Goal: Transaction & Acquisition: Purchase product/service

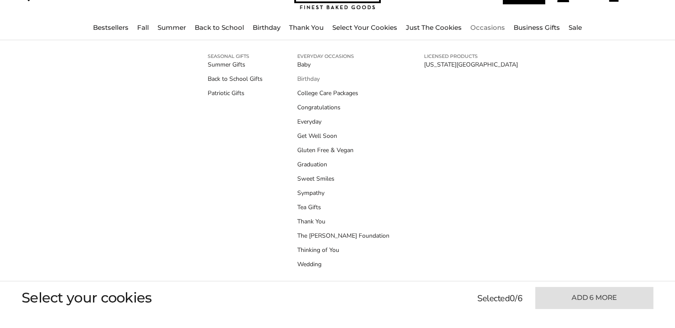
scroll to position [43, 0]
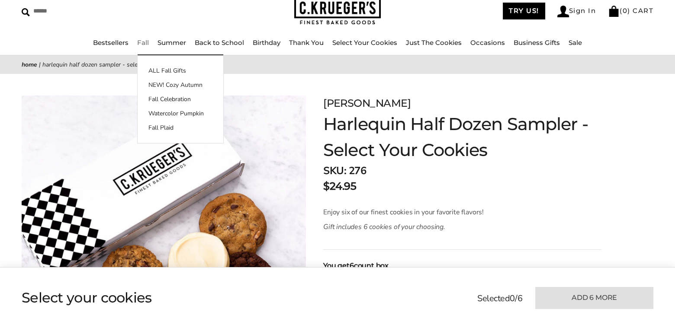
click at [142, 41] on link "Fall" at bounding box center [143, 43] width 12 height 8
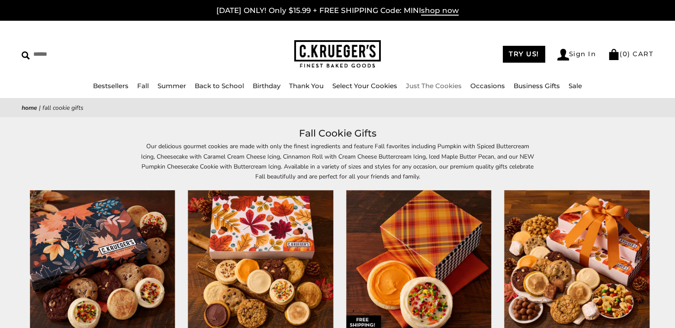
click at [439, 84] on link "Just The Cookies" at bounding box center [434, 86] width 56 height 8
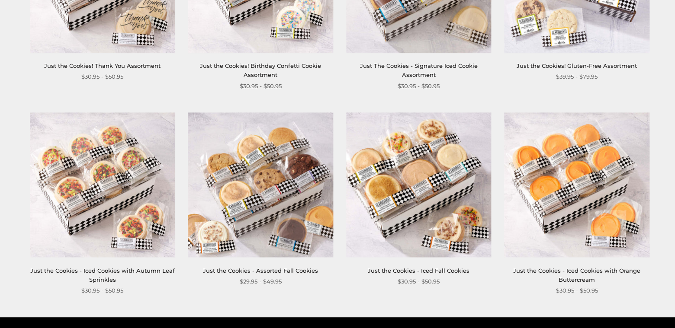
scroll to position [736, 0]
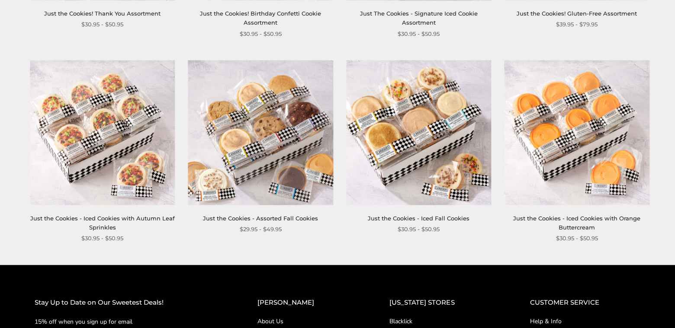
click at [270, 149] on img at bounding box center [260, 132] width 145 height 145
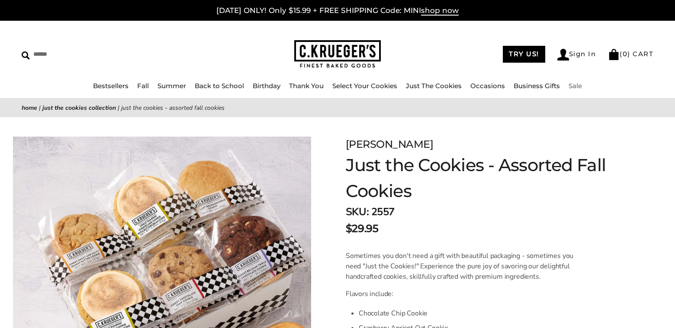
click at [572, 84] on link "Sale" at bounding box center [575, 86] width 13 height 8
